Goal: Information Seeking & Learning: Learn about a topic

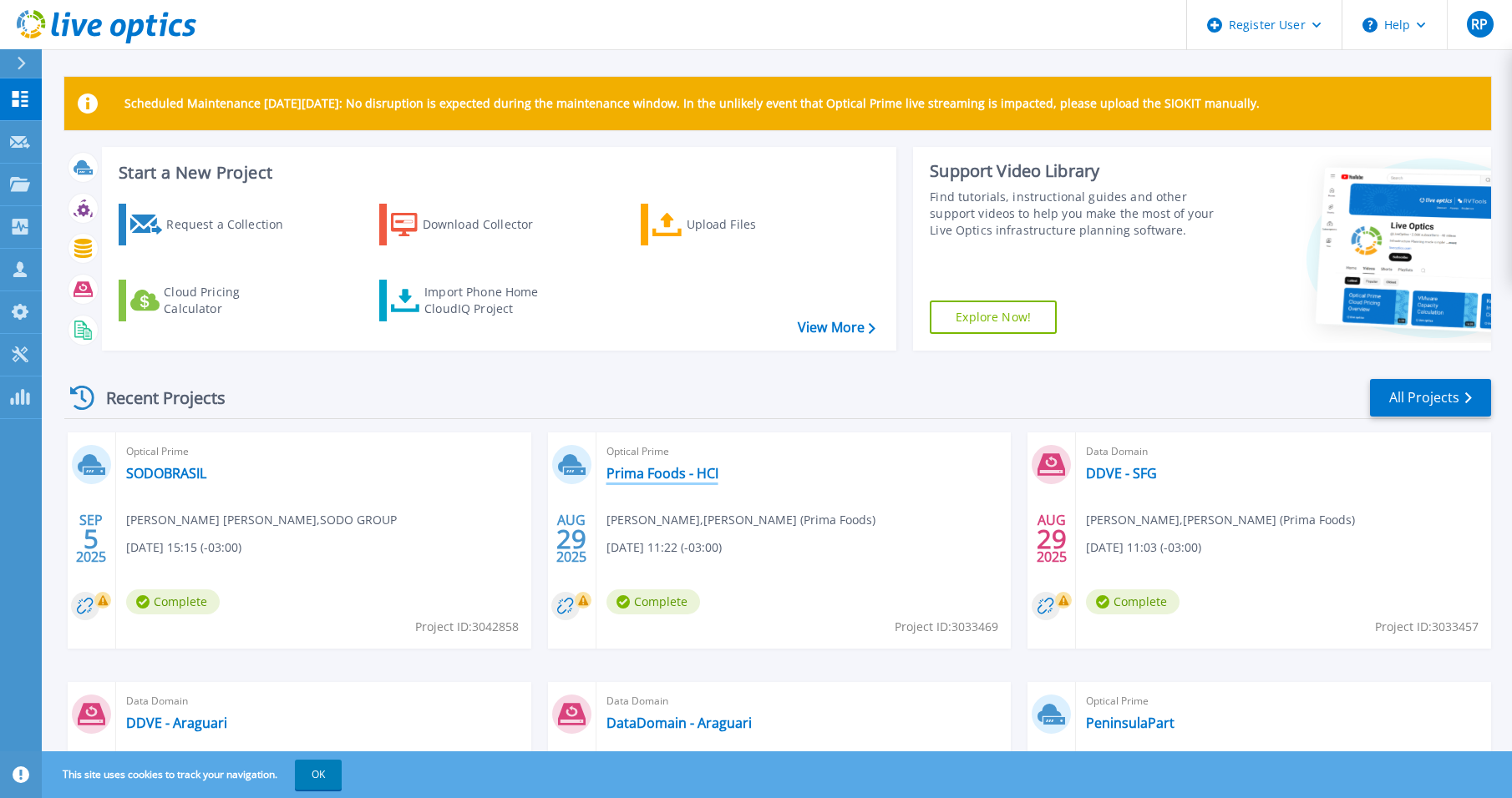
click at [645, 469] on link "Prima Foods - HCI" at bounding box center [663, 472] width 112 height 17
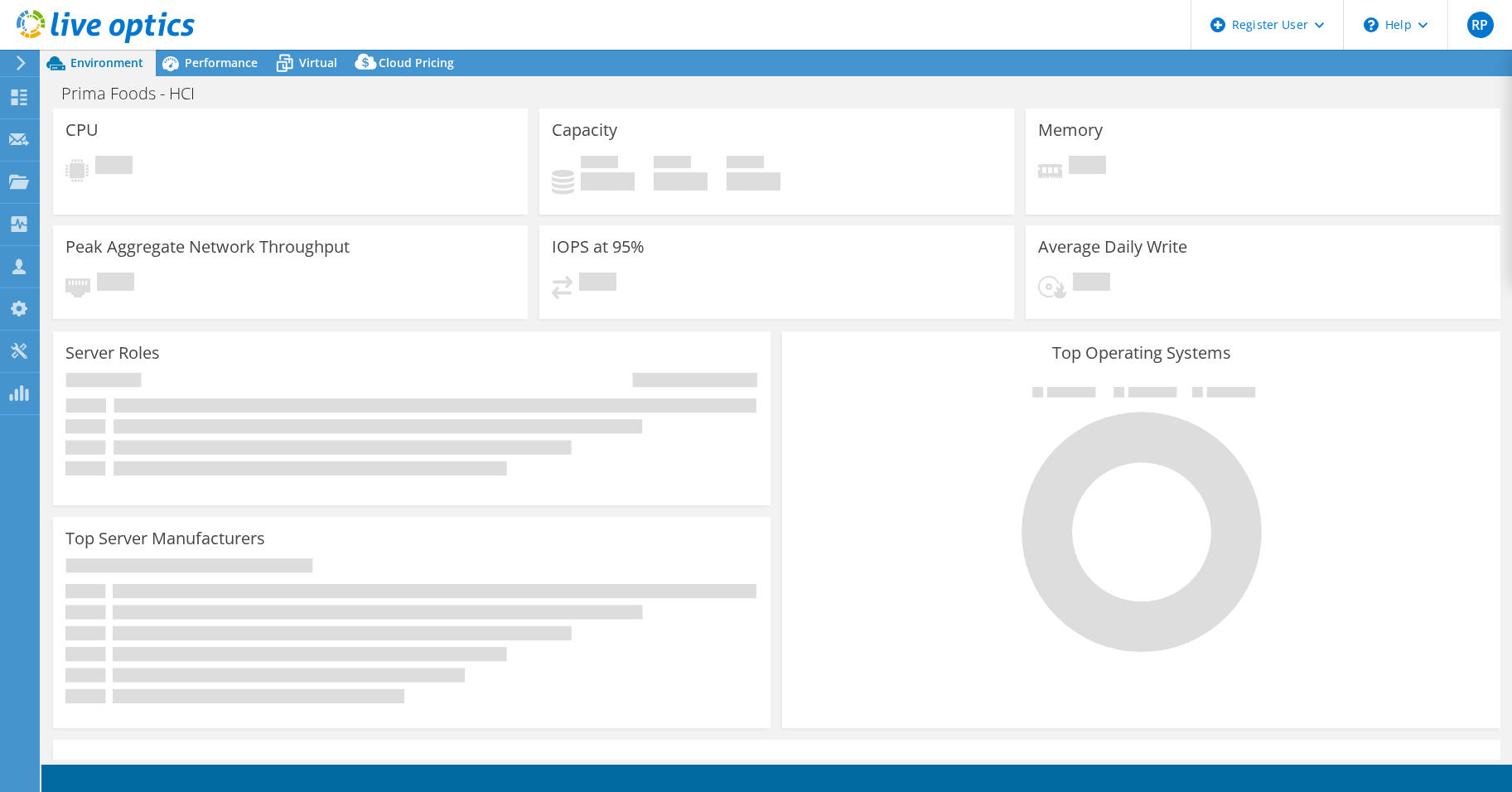
select select "USD"
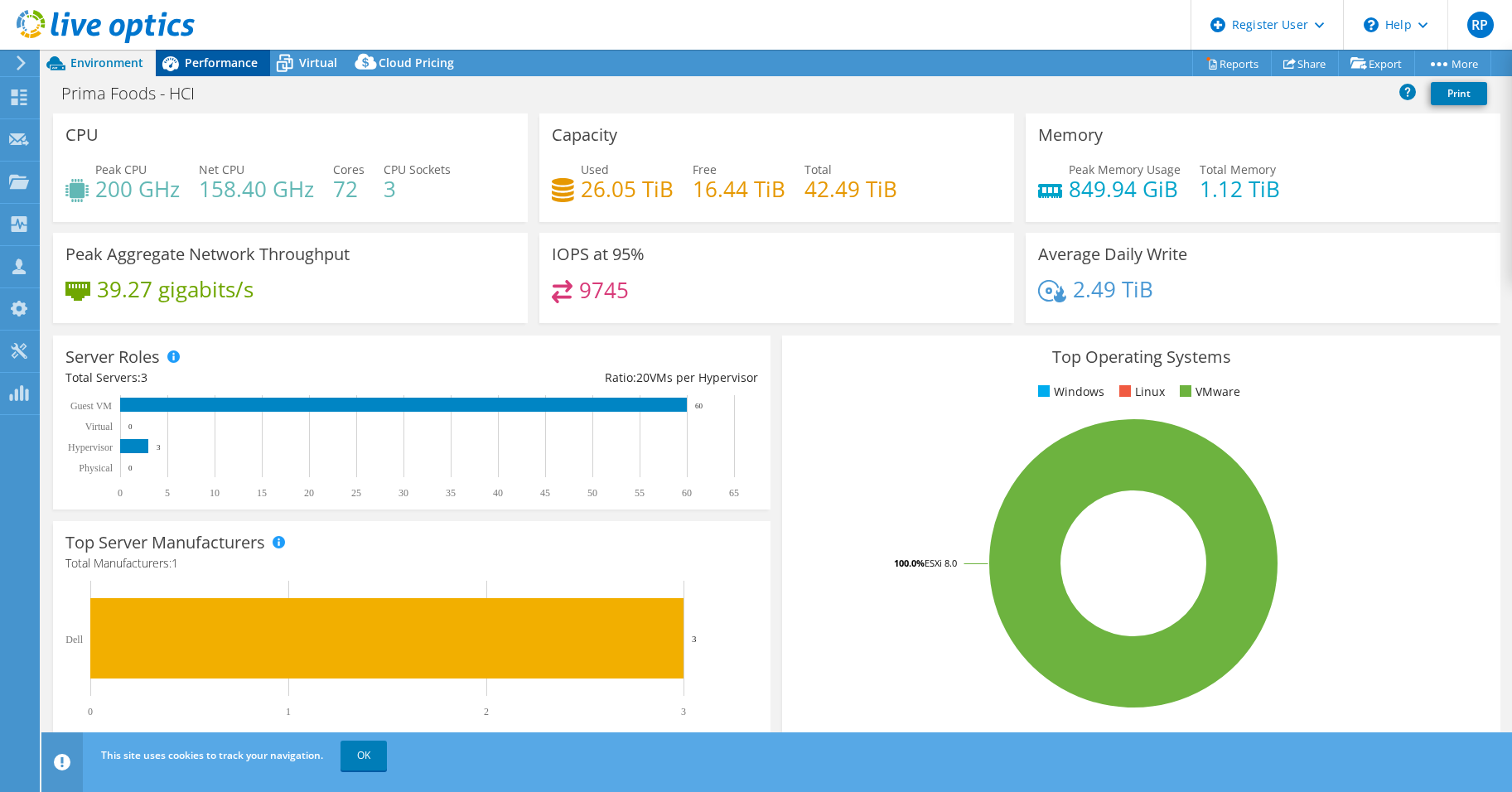
click at [203, 63] on span "Performance" at bounding box center [221, 63] width 73 height 16
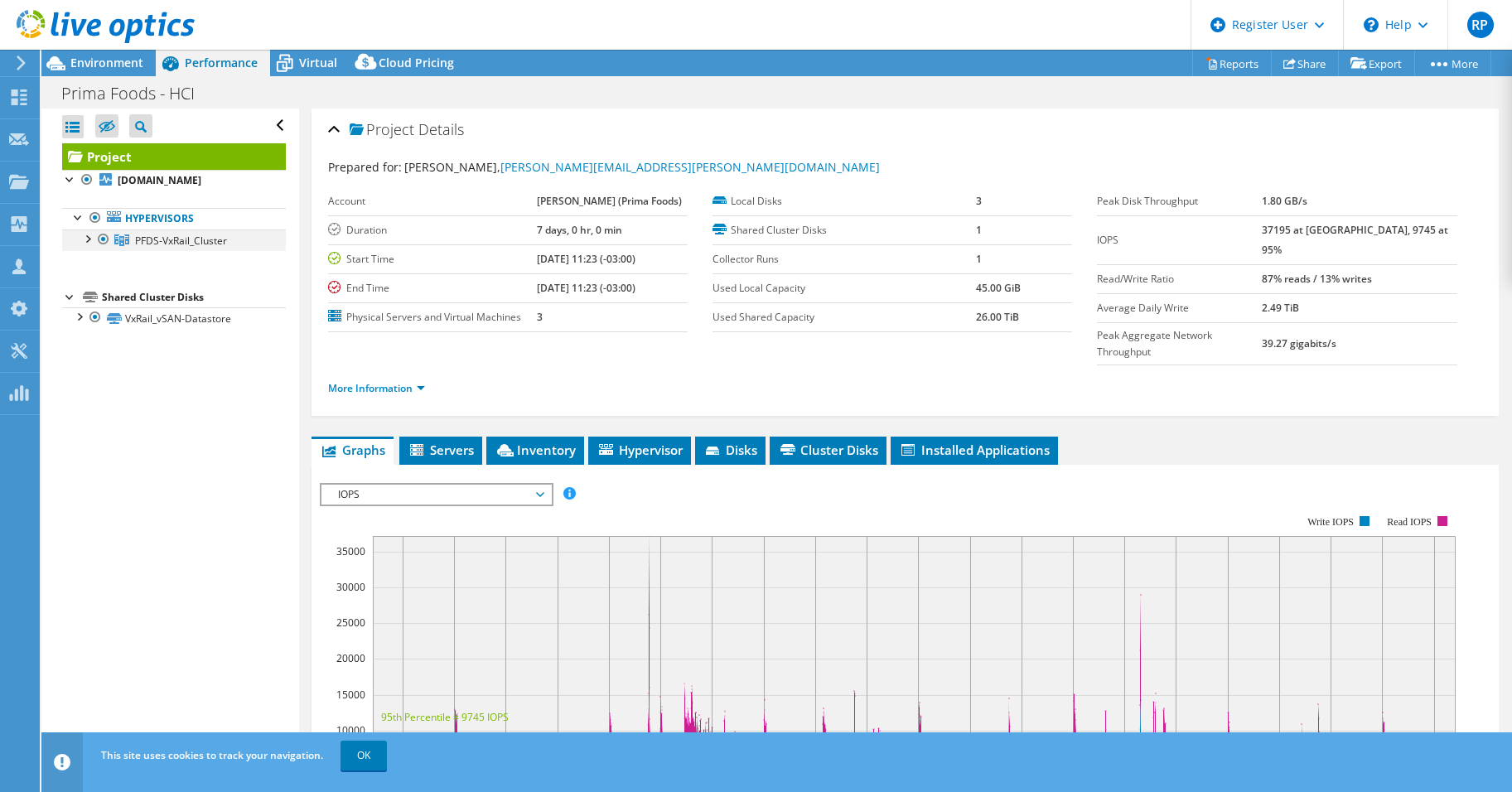
click at [91, 239] on div at bounding box center [87, 237] width 17 height 16
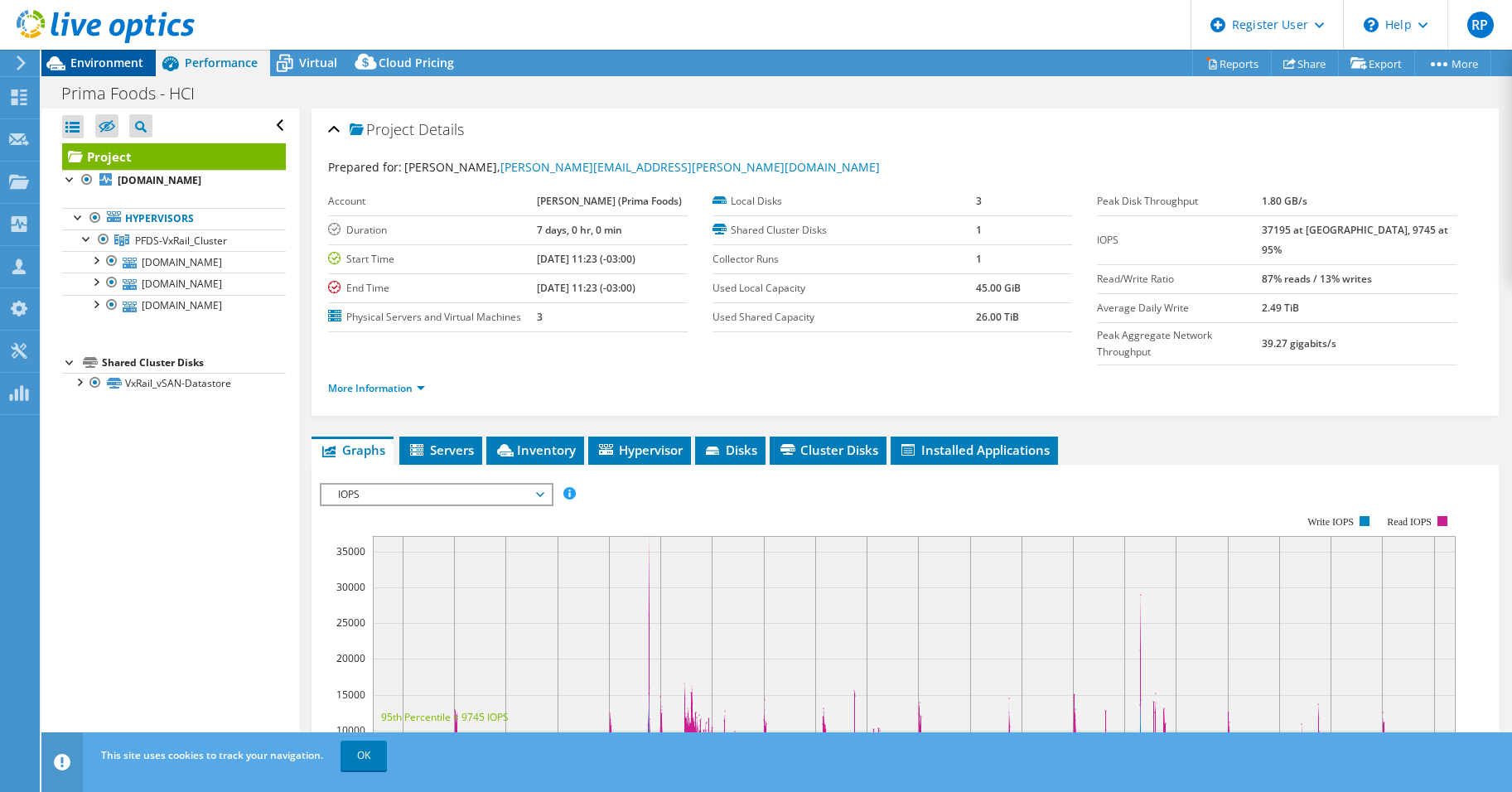
click at [83, 61] on span "Environment" at bounding box center [107, 63] width 73 height 16
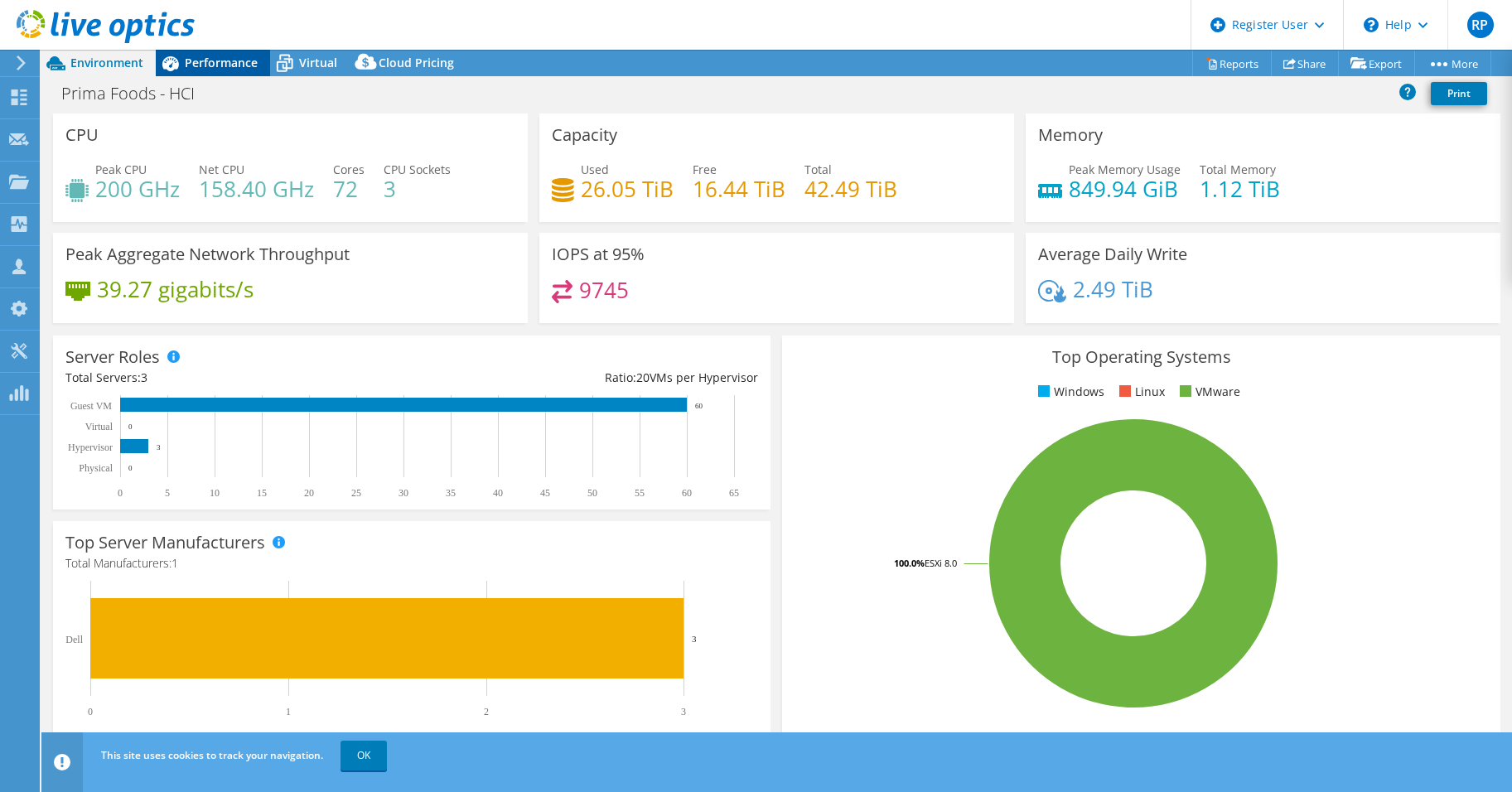
click at [208, 64] on span "Performance" at bounding box center [221, 63] width 73 height 16
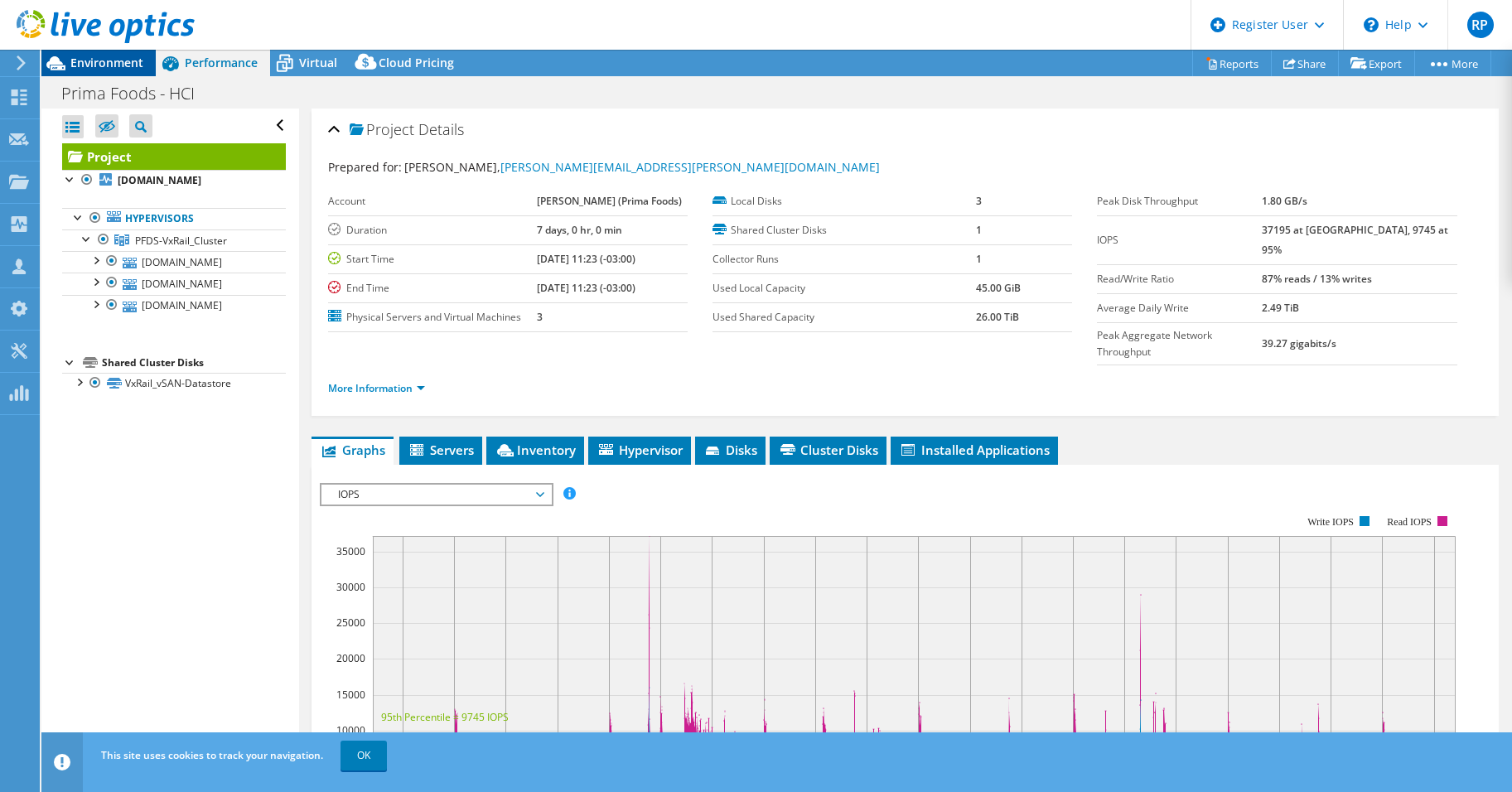
click at [111, 57] on span "Environment" at bounding box center [107, 63] width 73 height 16
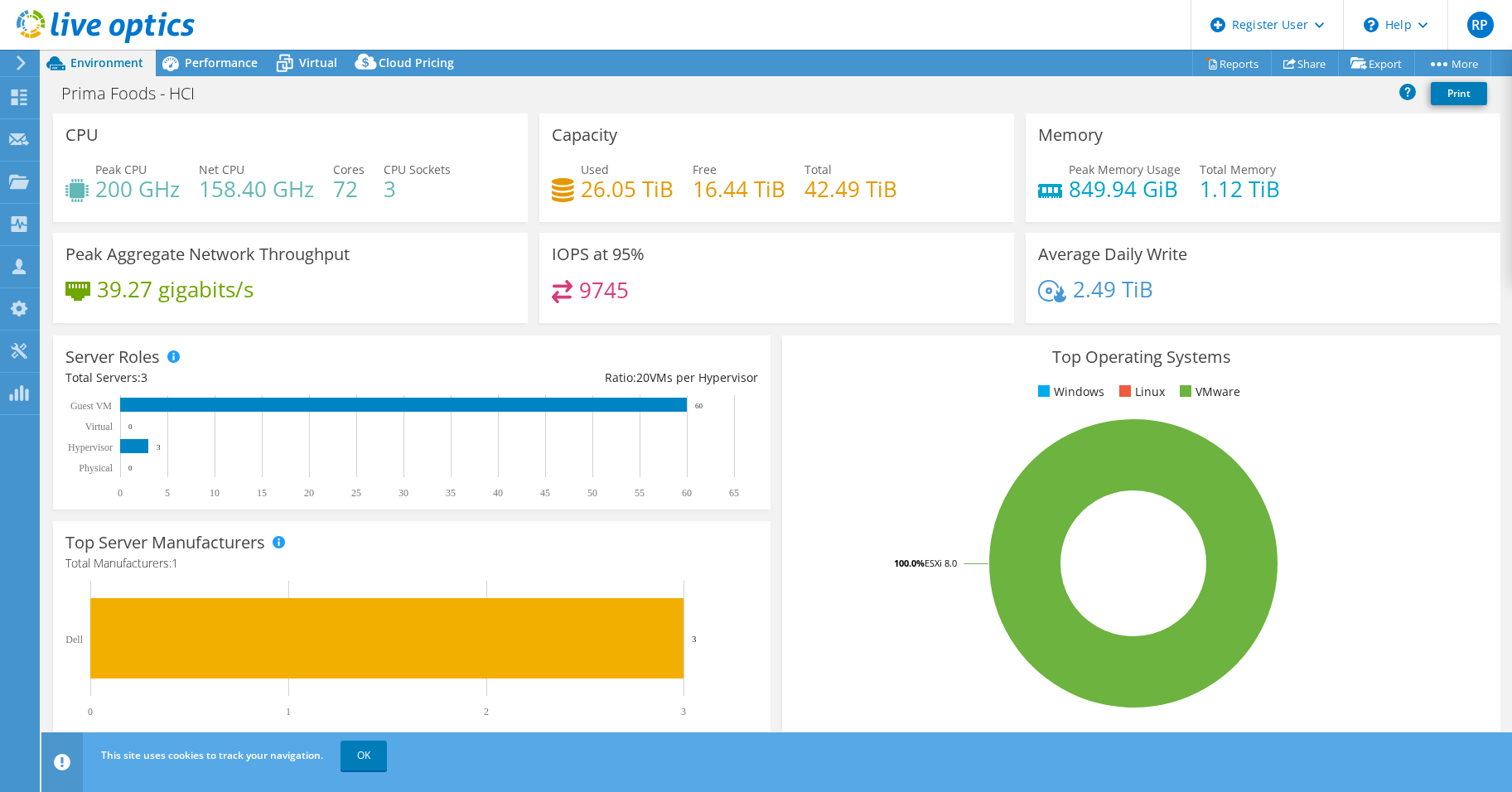
click at [350, 305] on div "39.27 gigabits/s" at bounding box center [290, 297] width 450 height 35
click at [199, 69] on span "Performance" at bounding box center [221, 63] width 73 height 16
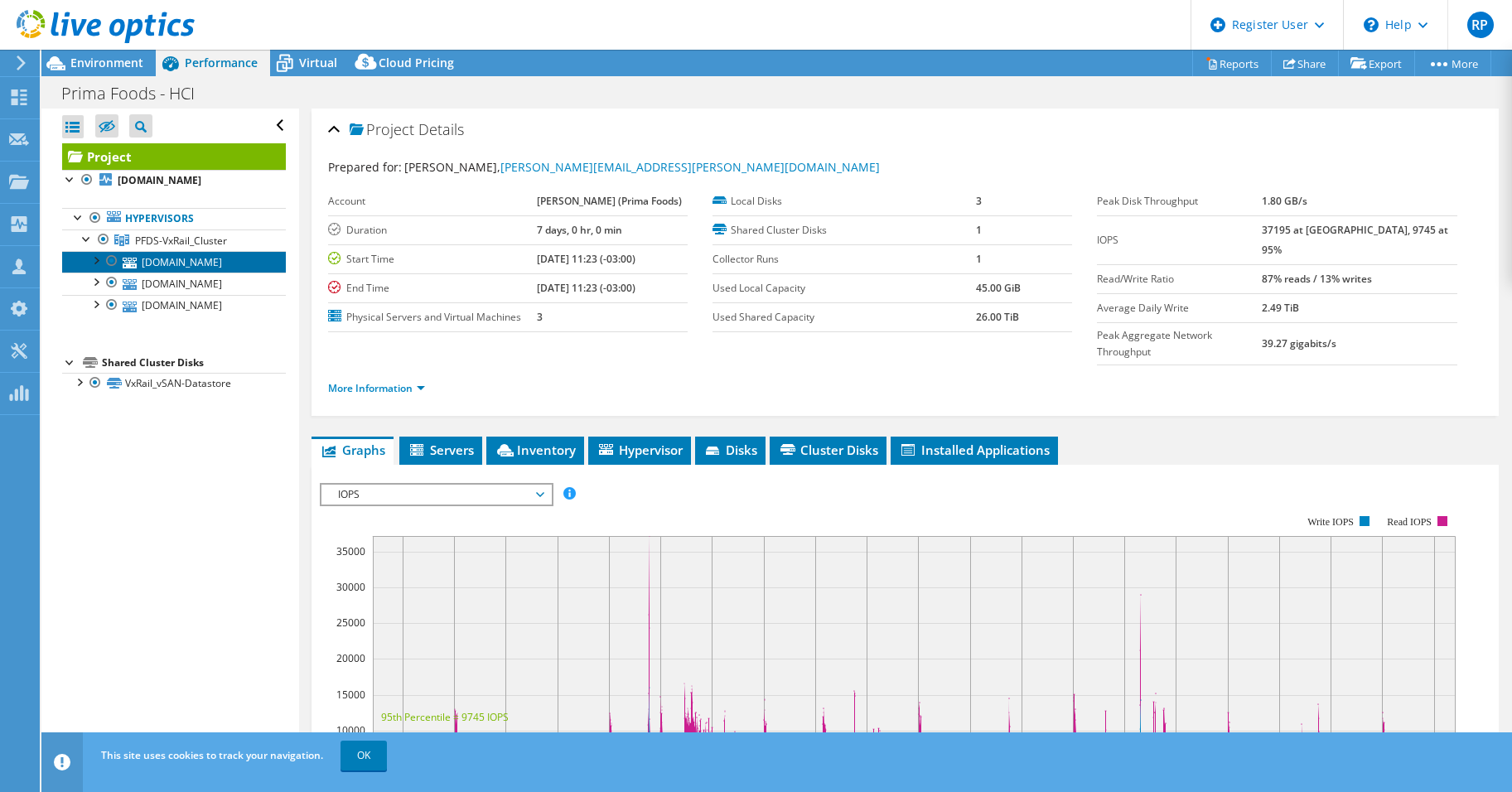
click at [168, 267] on link "[DOMAIN_NAME]" at bounding box center [175, 261] width 224 height 22
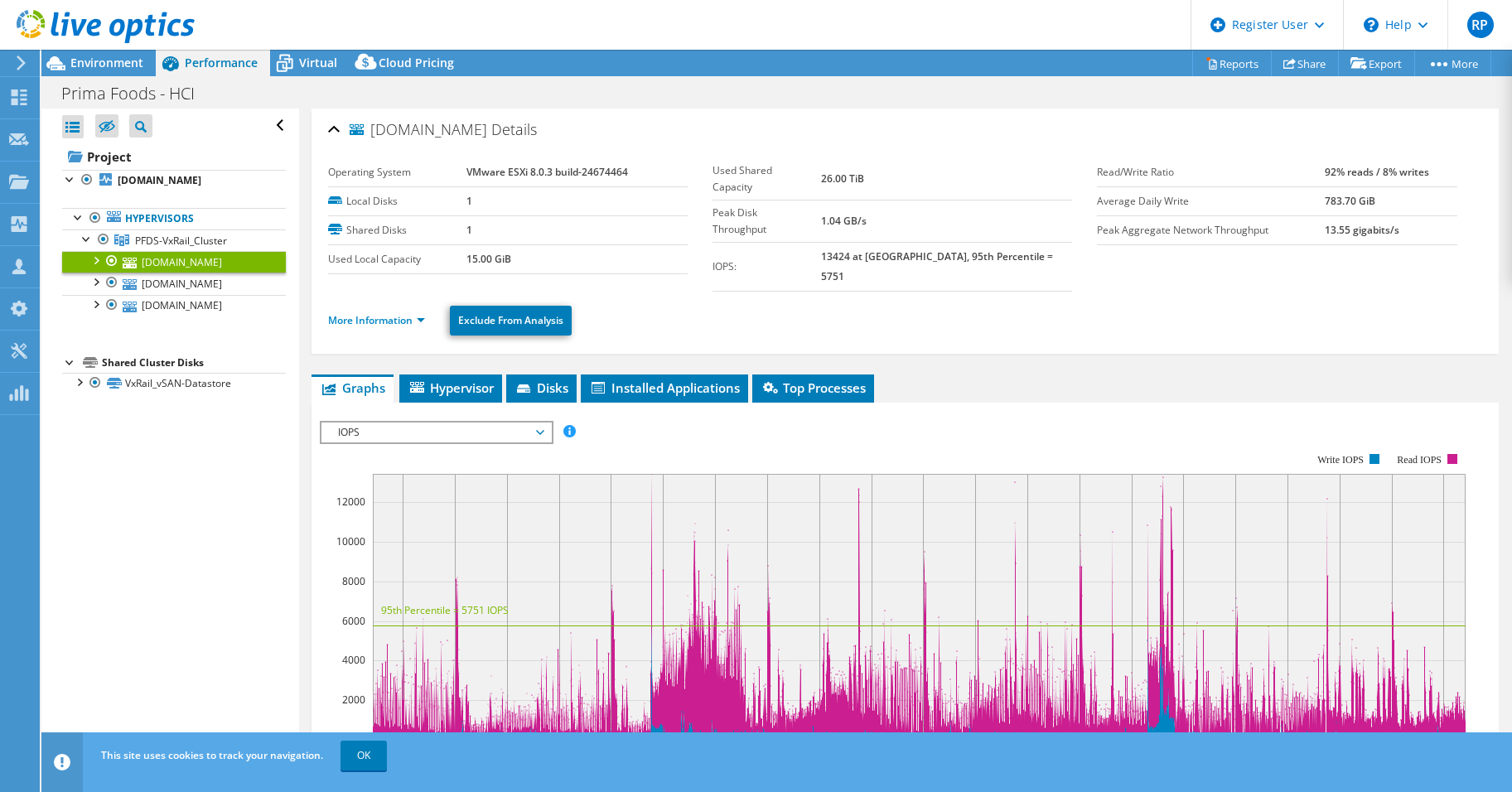
click at [378, 423] on span "IOPS" at bounding box center [436, 432] width 213 height 20
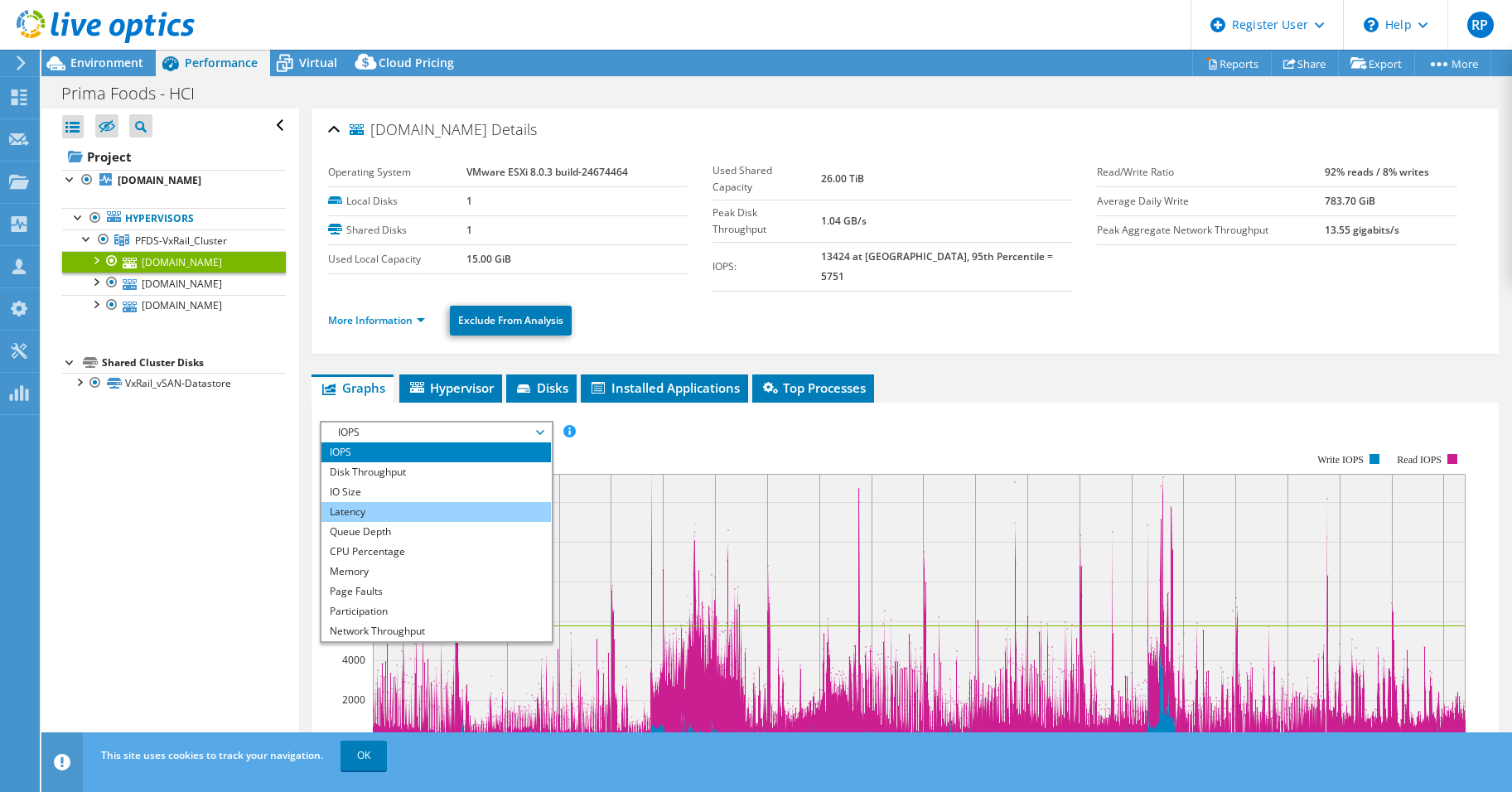
click at [353, 502] on li "Latency" at bounding box center [436, 512] width 229 height 20
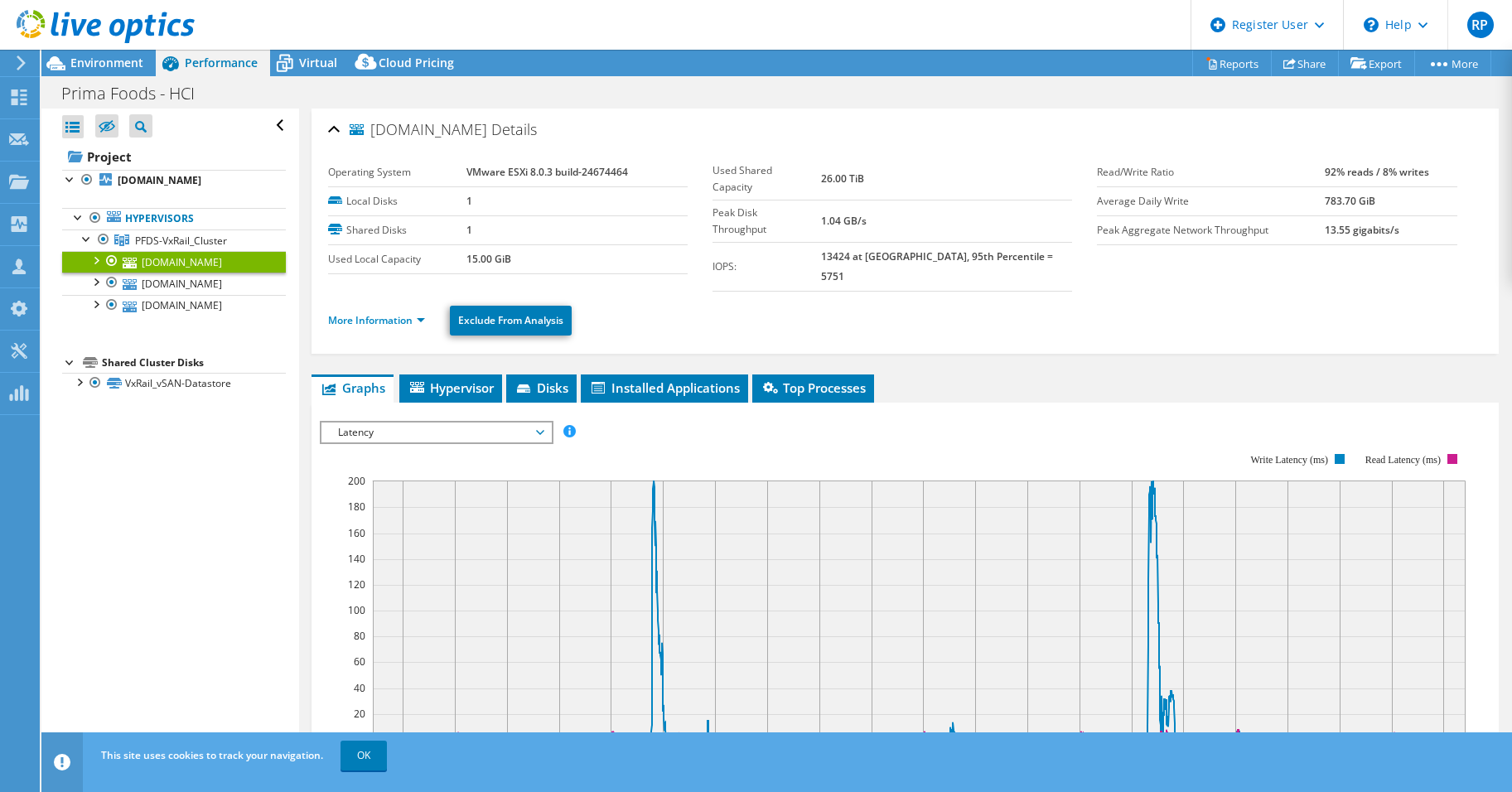
click at [372, 423] on span "Latency" at bounding box center [436, 432] width 213 height 20
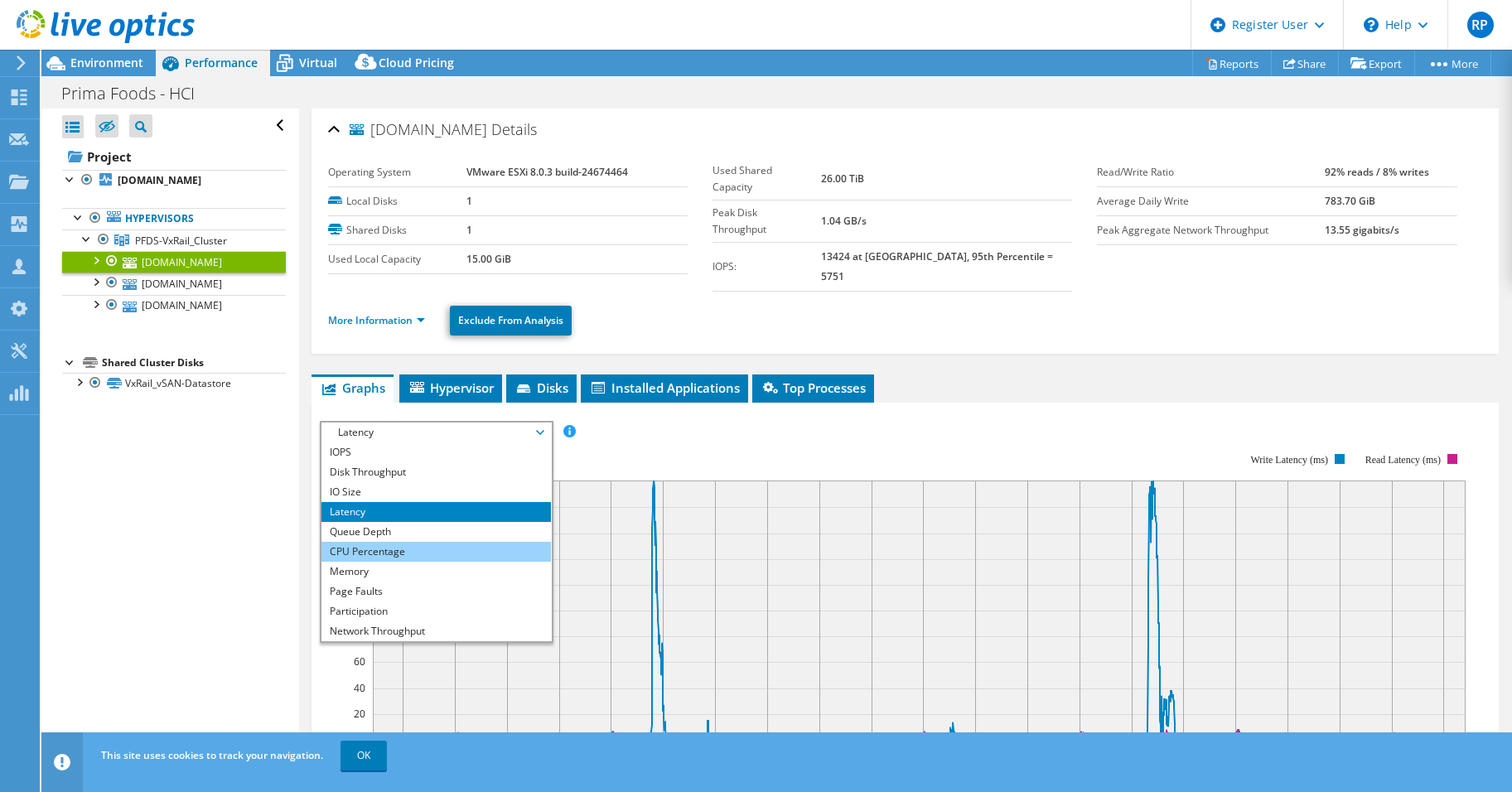
click at [370, 542] on li "CPU Percentage" at bounding box center [436, 551] width 229 height 20
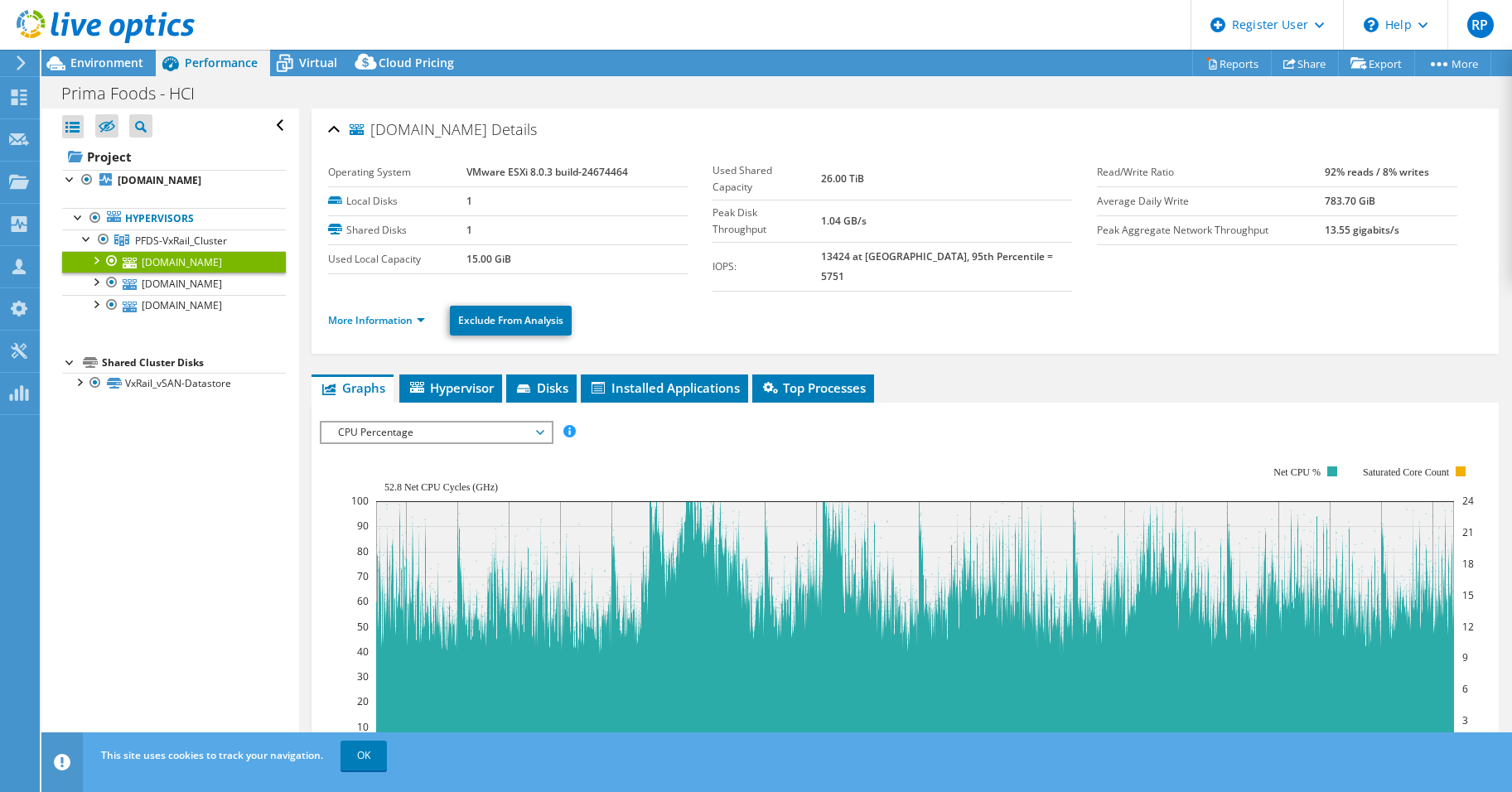
click at [368, 423] on span "CPU Percentage" at bounding box center [436, 432] width 213 height 20
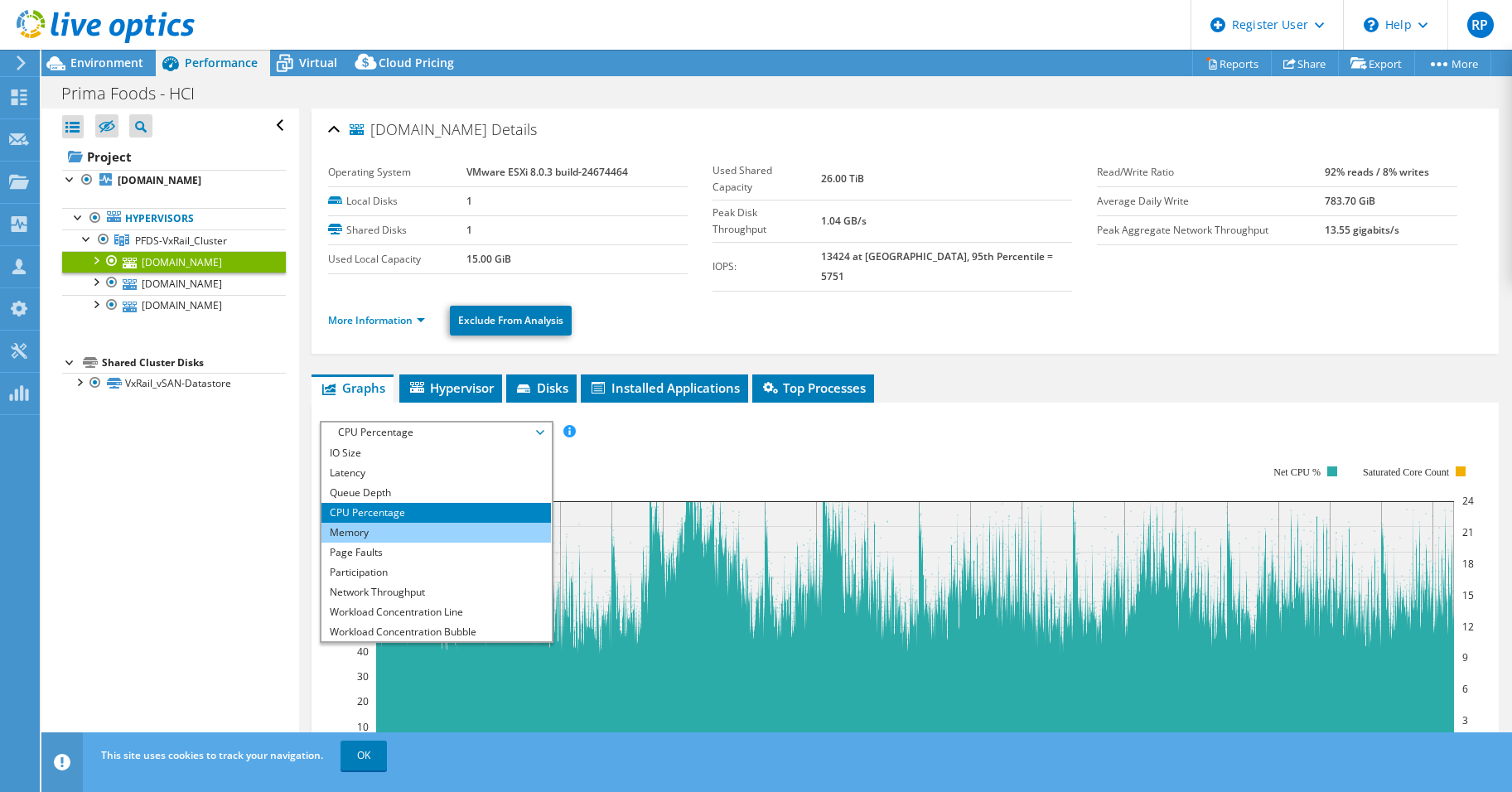
scroll to position [60, 0]
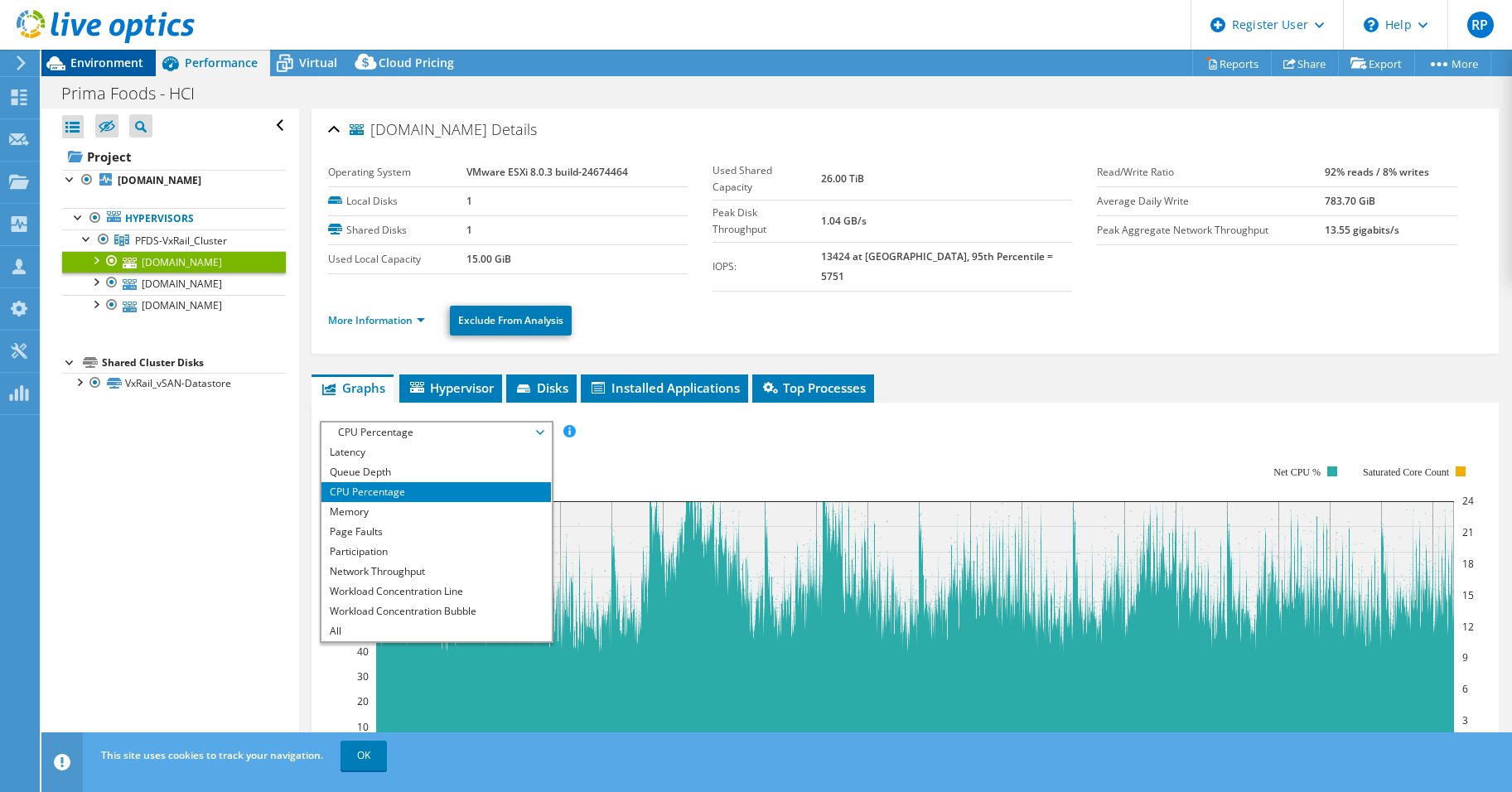
click at [114, 67] on span "Environment" at bounding box center [107, 63] width 73 height 16
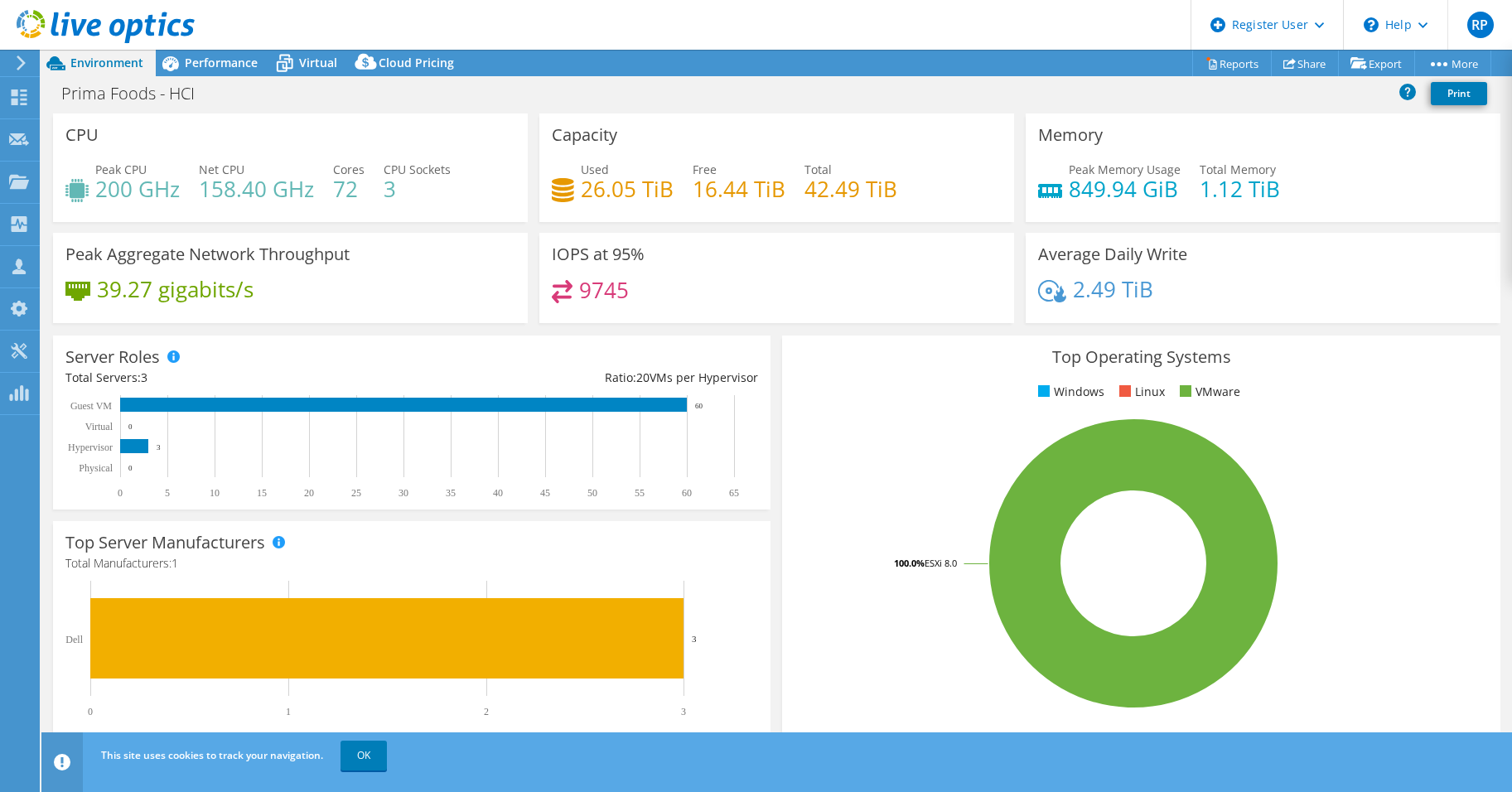
click at [747, 29] on header "RP Dell User [PERSON_NAME] [PERSON_NAME][EMAIL_ADDRESS][DOMAIN_NAME] Dell My Pr…" at bounding box center [756, 24] width 1512 height 50
